Goal: Transaction & Acquisition: Purchase product/service

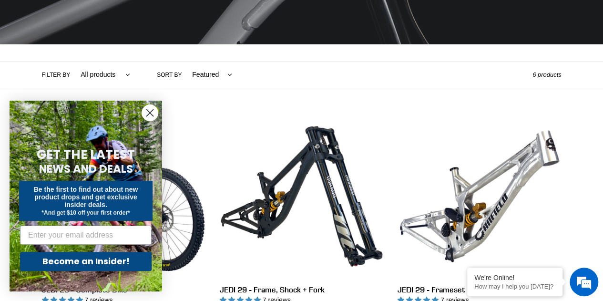
scroll to position [191, 0]
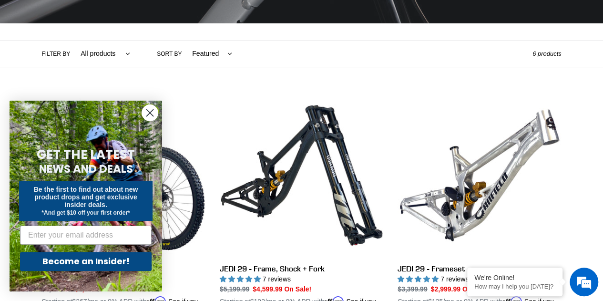
click at [151, 112] on icon "Close dialog" at bounding box center [150, 113] width 7 height 7
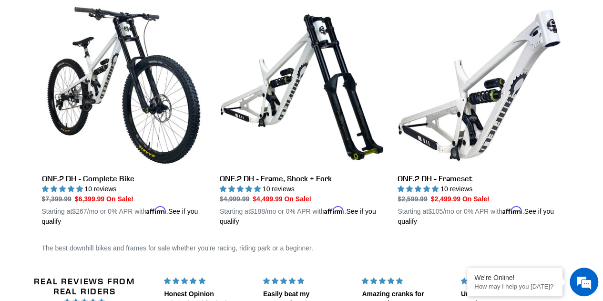
scroll to position [524, 0]
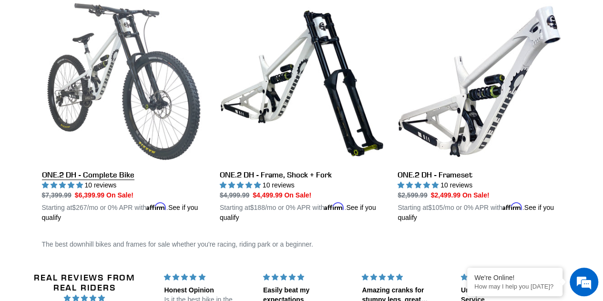
click at [179, 99] on link "ONE.2 DH - Complete Bike" at bounding box center [123, 111] width 163 height 223
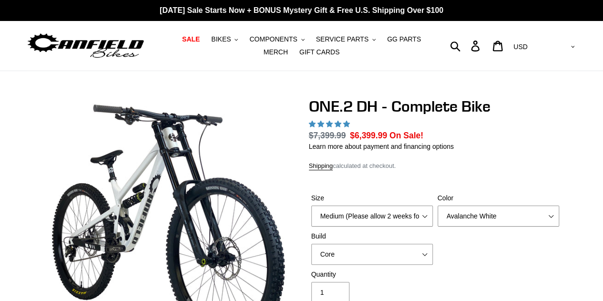
select select "highest-rating"
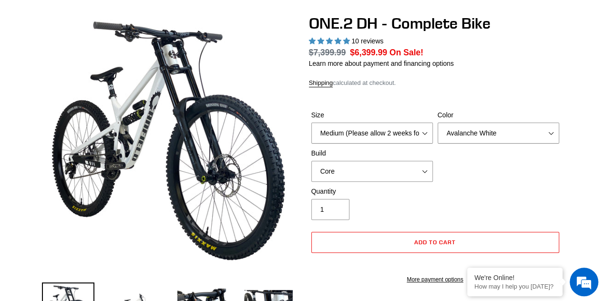
scroll to position [95, 0]
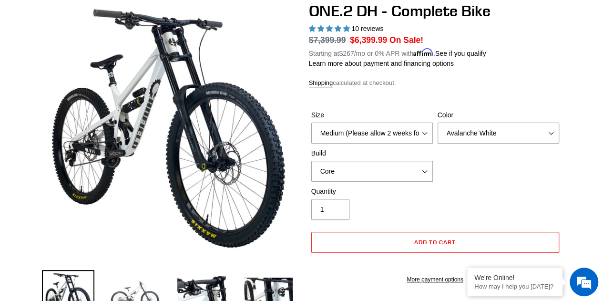
click at [134, 286] on img at bounding box center [135, 296] width 52 height 52
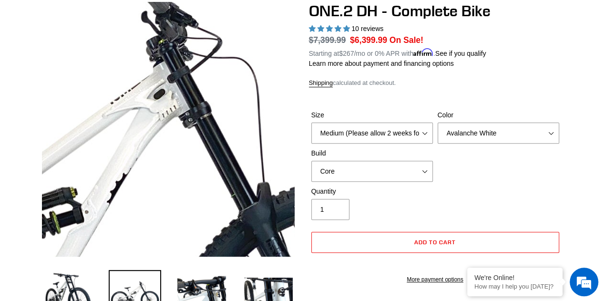
scroll to position [0, 0]
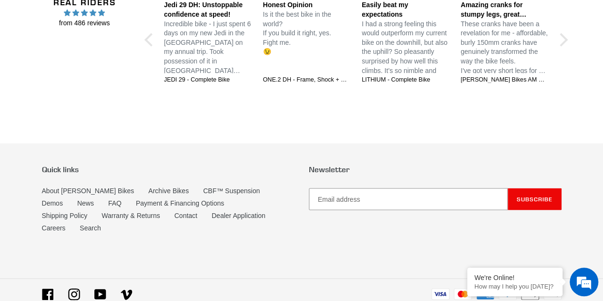
scroll to position [830, 0]
